Goal: Entertainment & Leisure: Browse casually

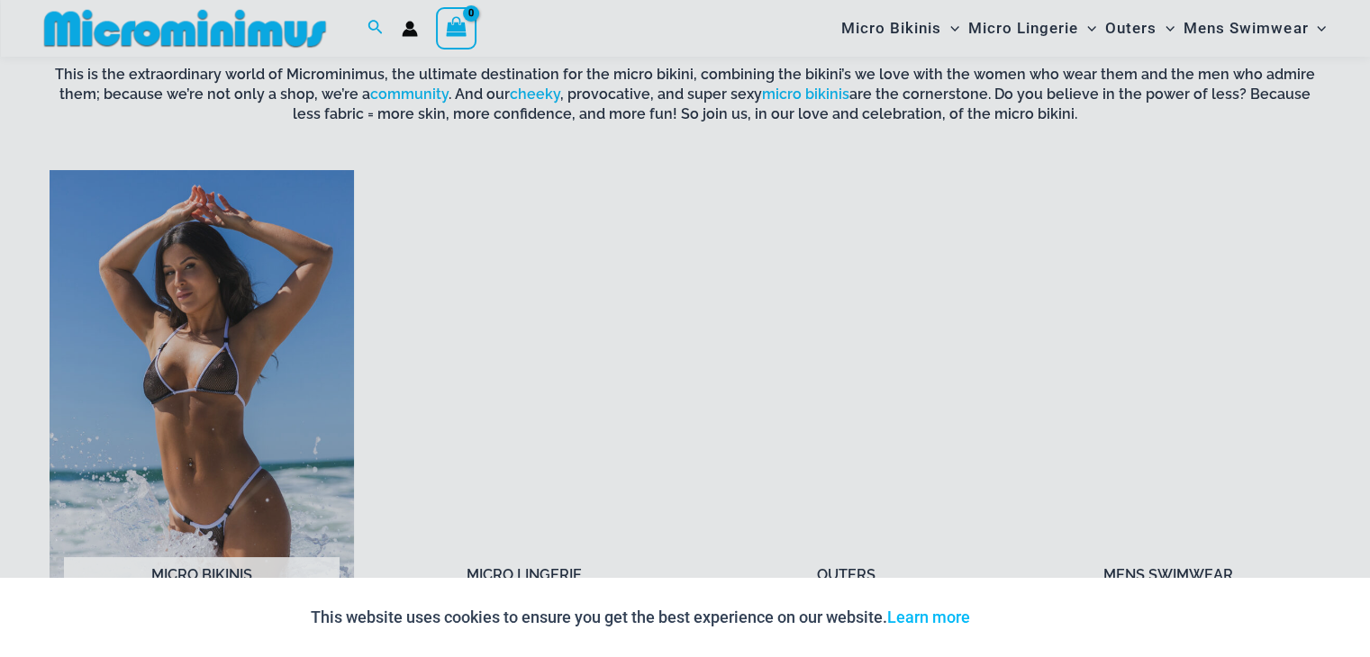
scroll to position [1326, 0]
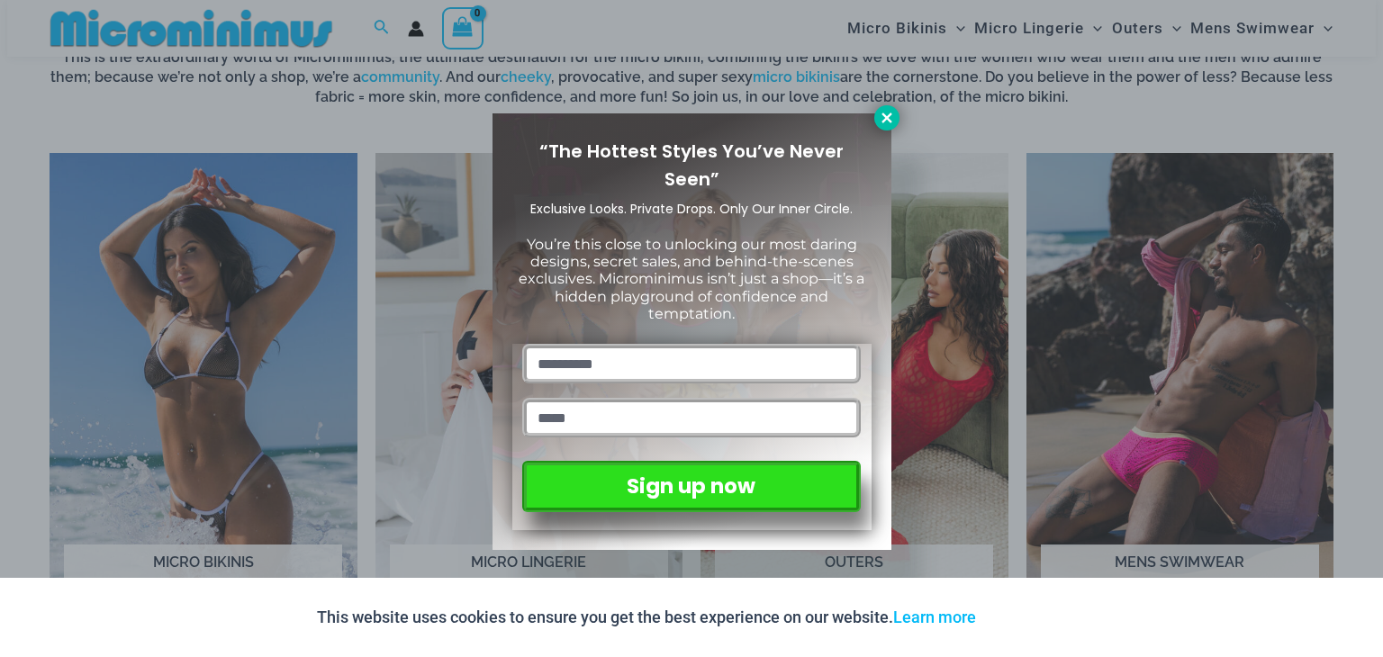
click at [896, 116] on button at bounding box center [886, 117] width 25 height 25
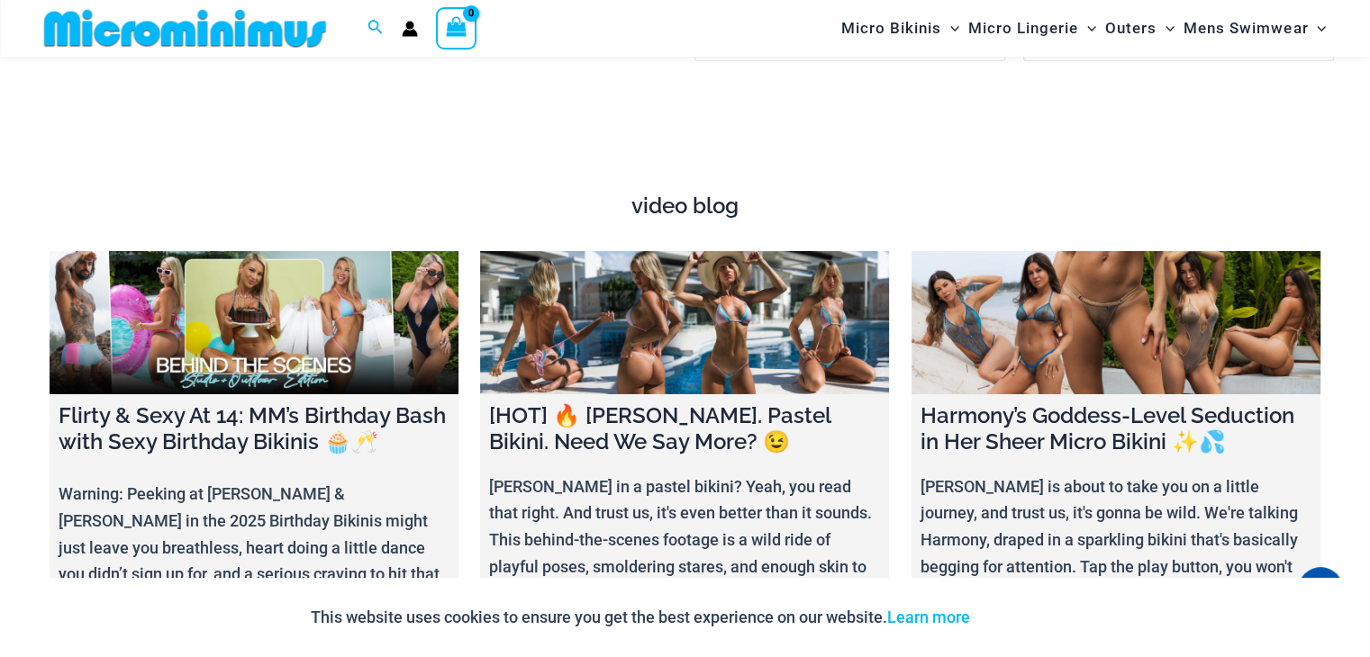
scroll to position [6313, 0]
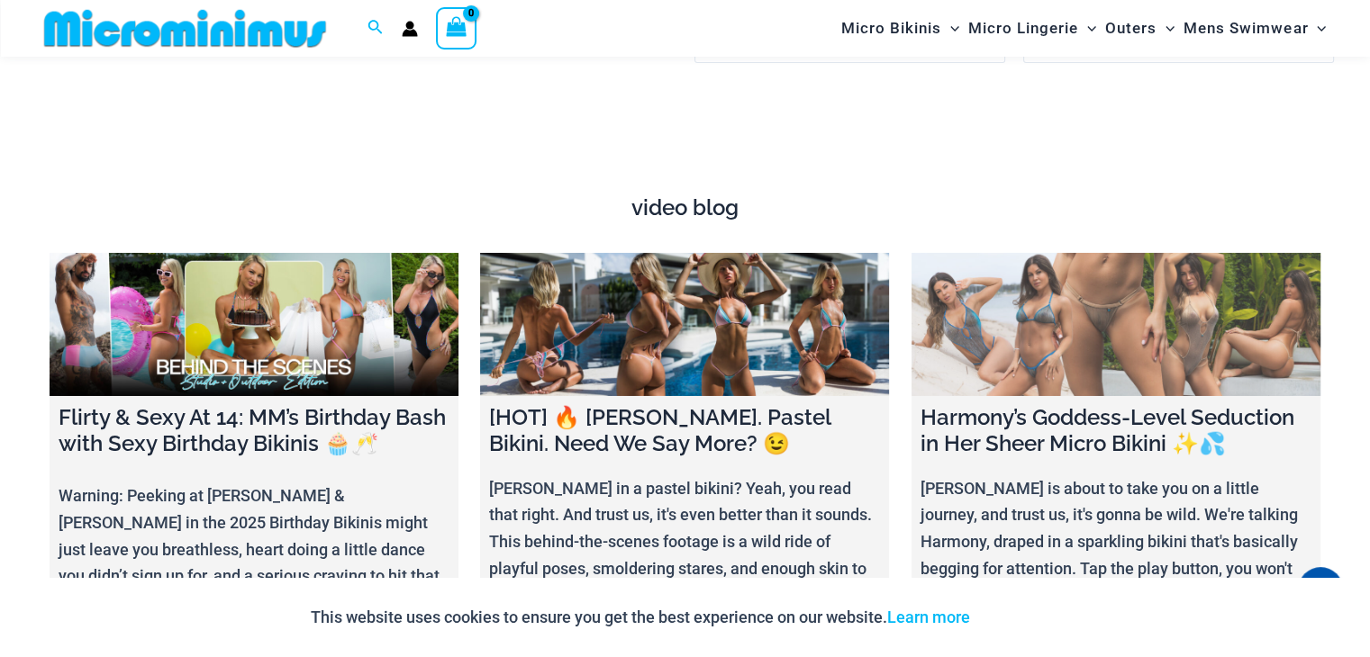
click at [1070, 302] on link at bounding box center [1115, 324] width 409 height 143
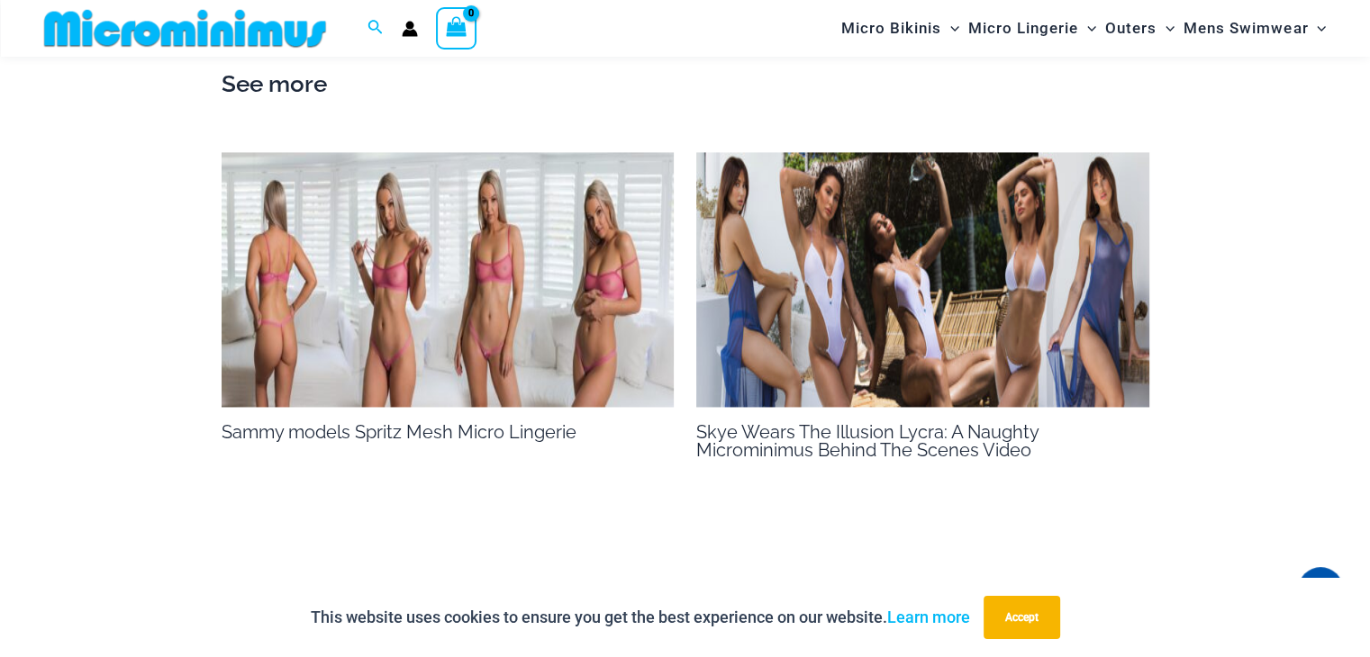
scroll to position [2691, 0]
click at [354, 263] on img at bounding box center [448, 278] width 453 height 255
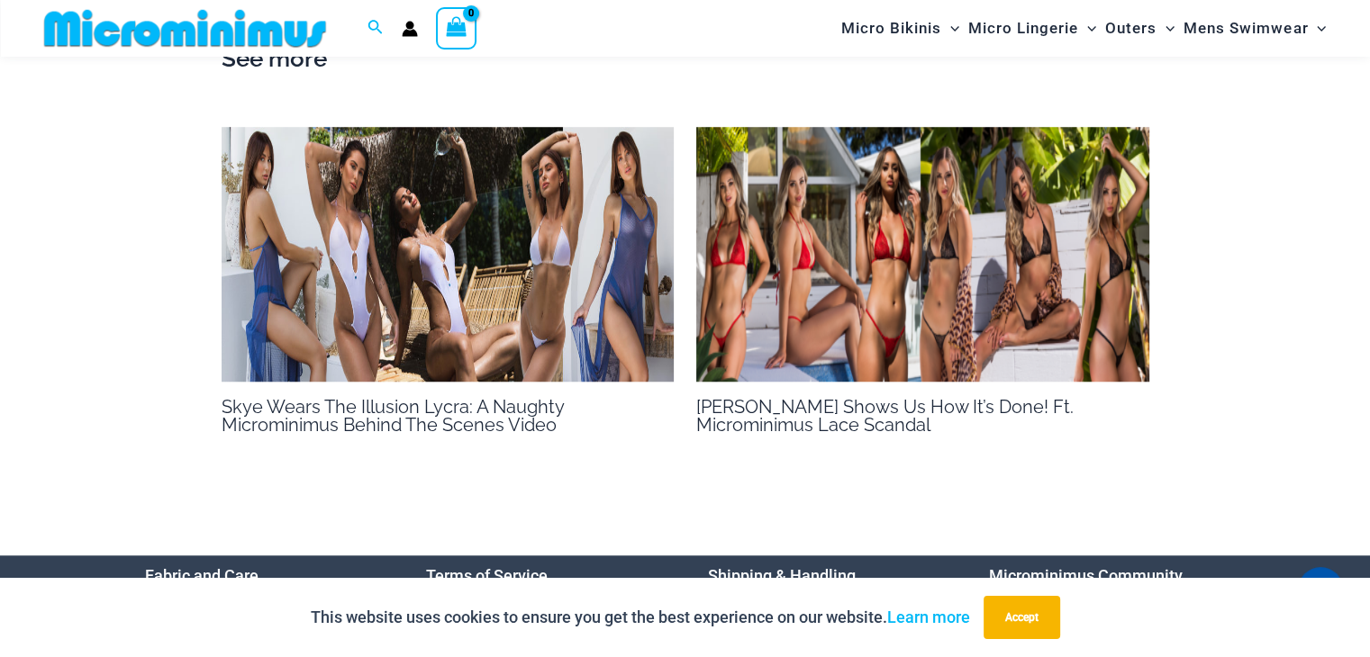
scroll to position [1430, 0]
click at [863, 278] on img at bounding box center [922, 254] width 453 height 255
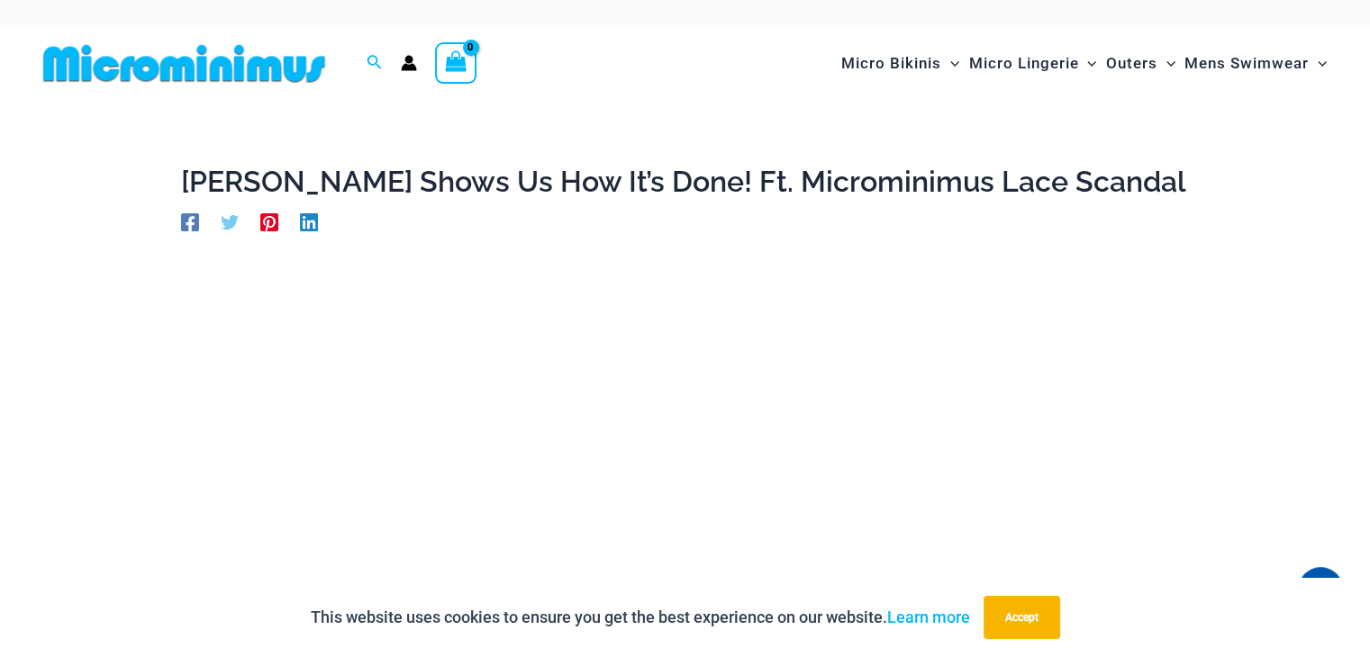
click at [403, 63] on icon "Account icon link" at bounding box center [409, 63] width 16 height 16
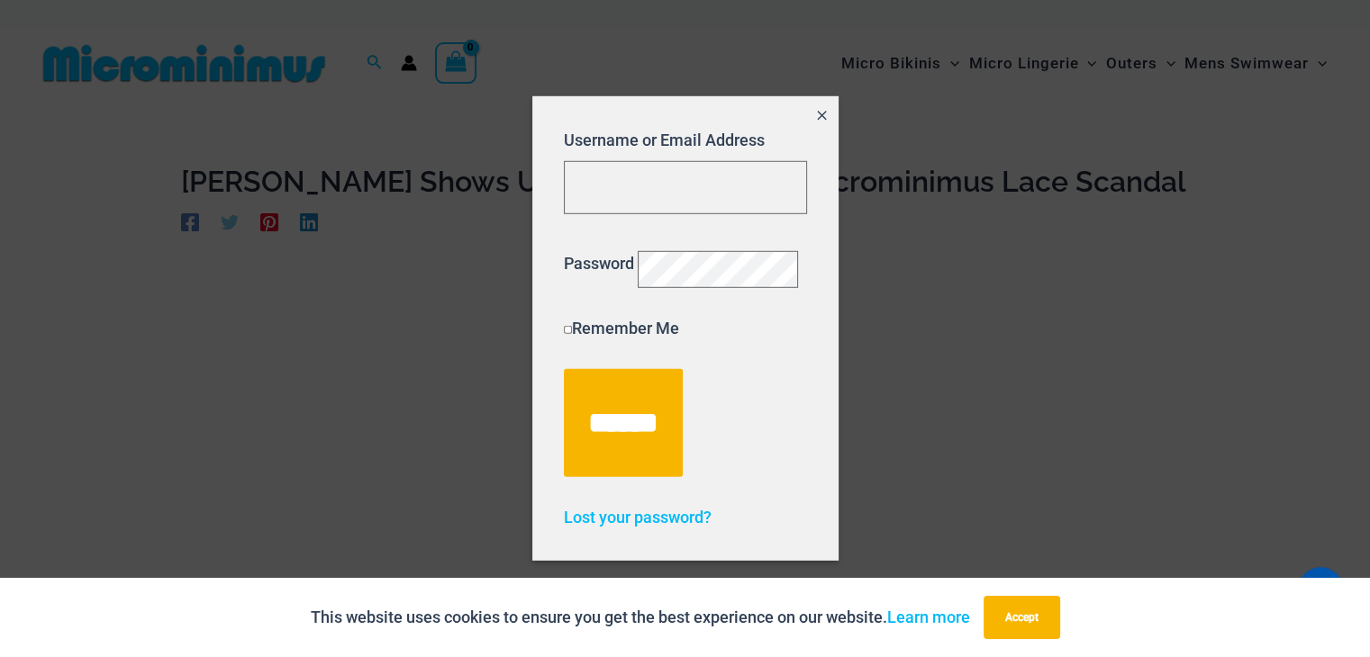
drag, startPoint x: 798, startPoint y: 104, endPoint x: 804, endPoint y: 96, distance: 10.3
click at [805, 102] on button "Close popup" at bounding box center [821, 116] width 32 height 41
